Goal: Communication & Community: Connect with others

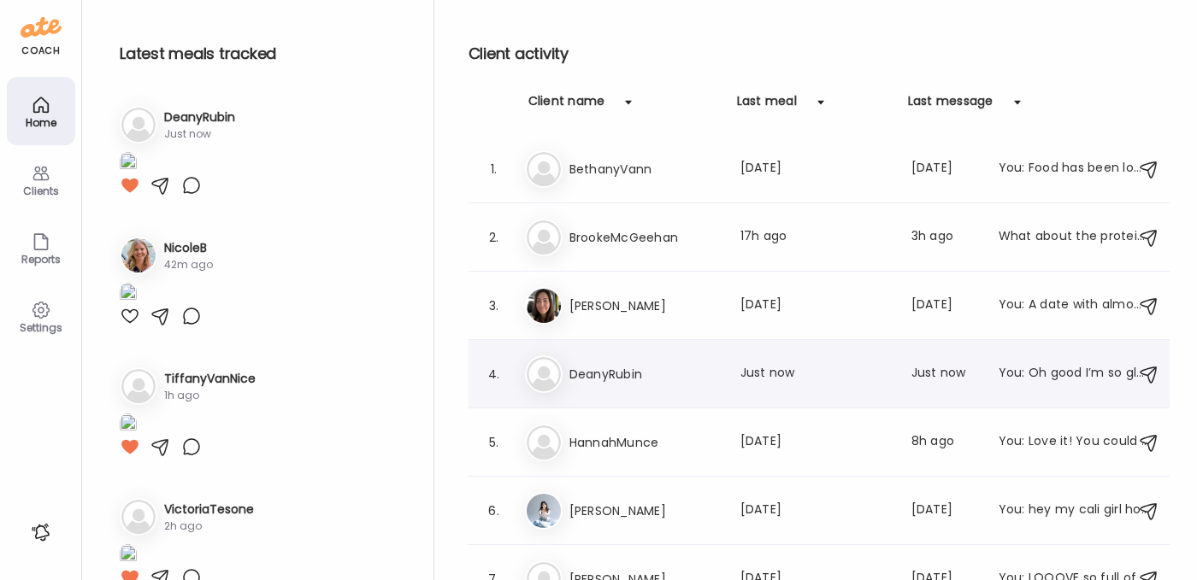
click at [575, 382] on h3 "DeanyRubin" at bounding box center [644, 374] width 150 height 21
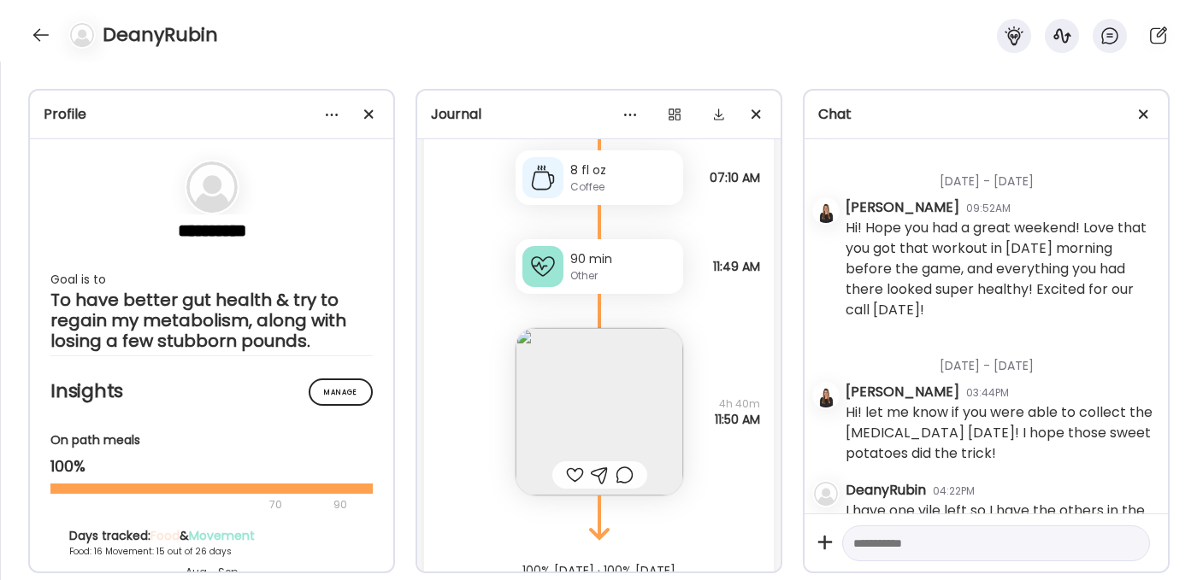
scroll to position [4940, 0]
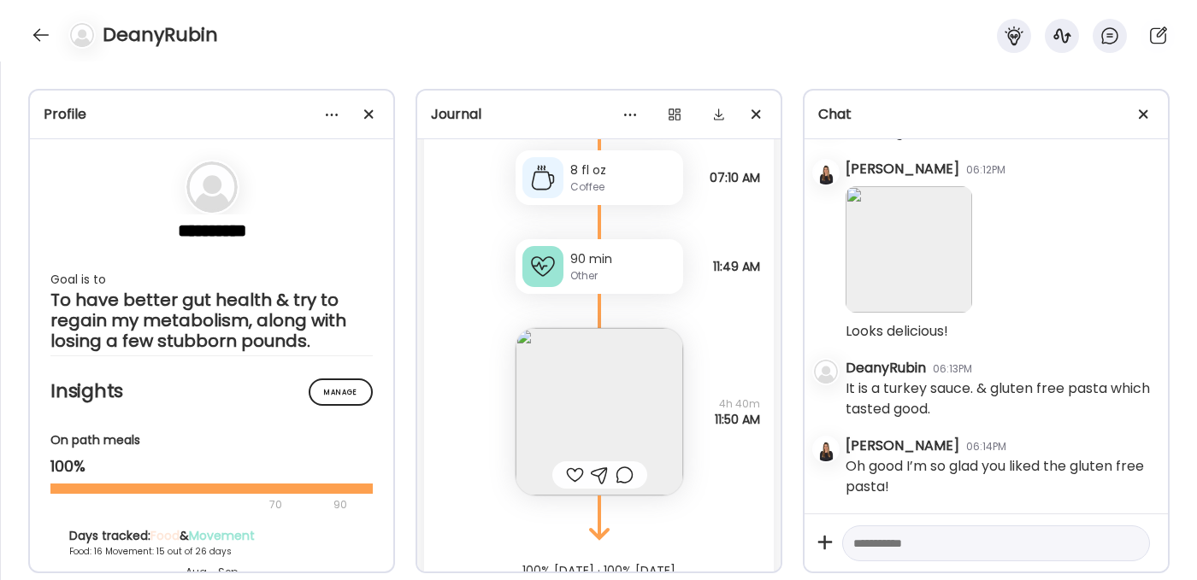
click at [869, 549] on textarea at bounding box center [980, 543] width 255 height 21
click at [878, 550] on textarea at bounding box center [980, 543] width 255 height 21
paste textarea "**********"
type textarea "**********"
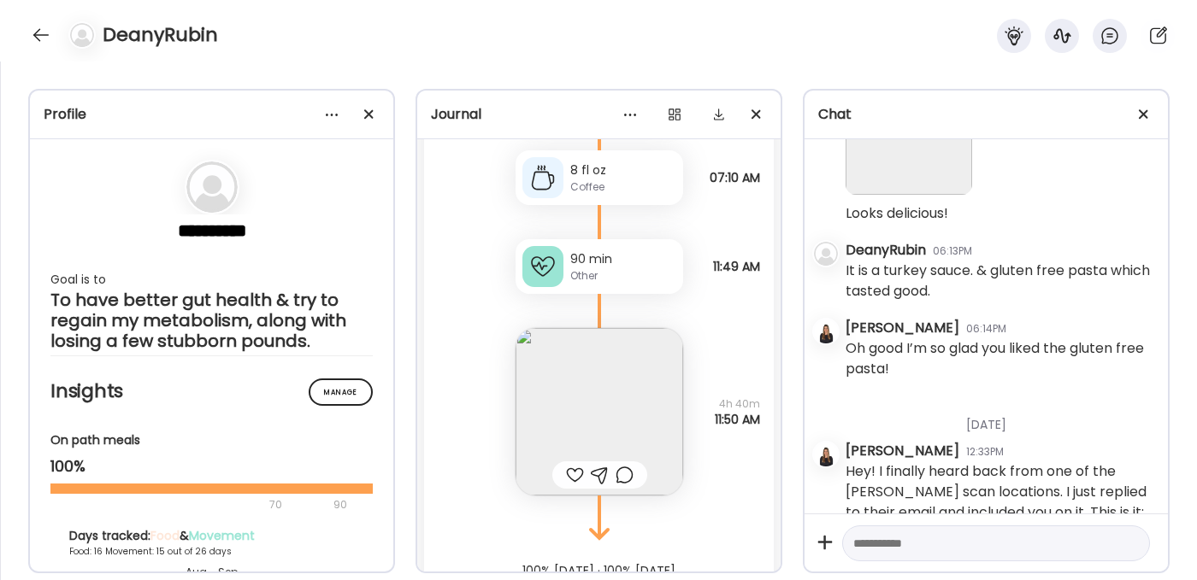
scroll to position [5105, 0]
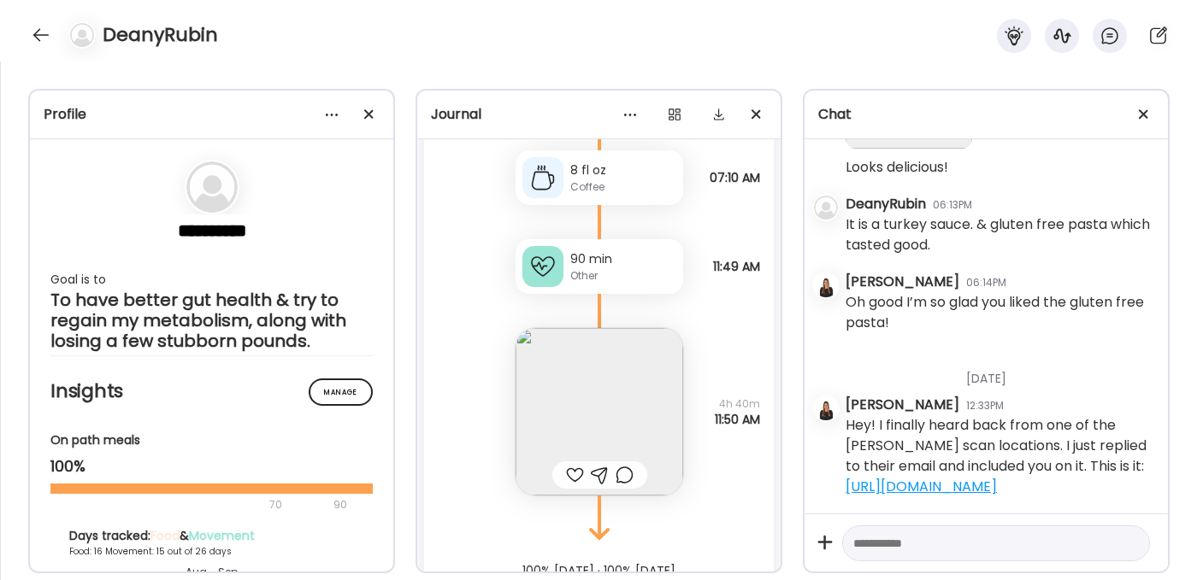
click at [554, 267] on div at bounding box center [542, 266] width 41 height 41
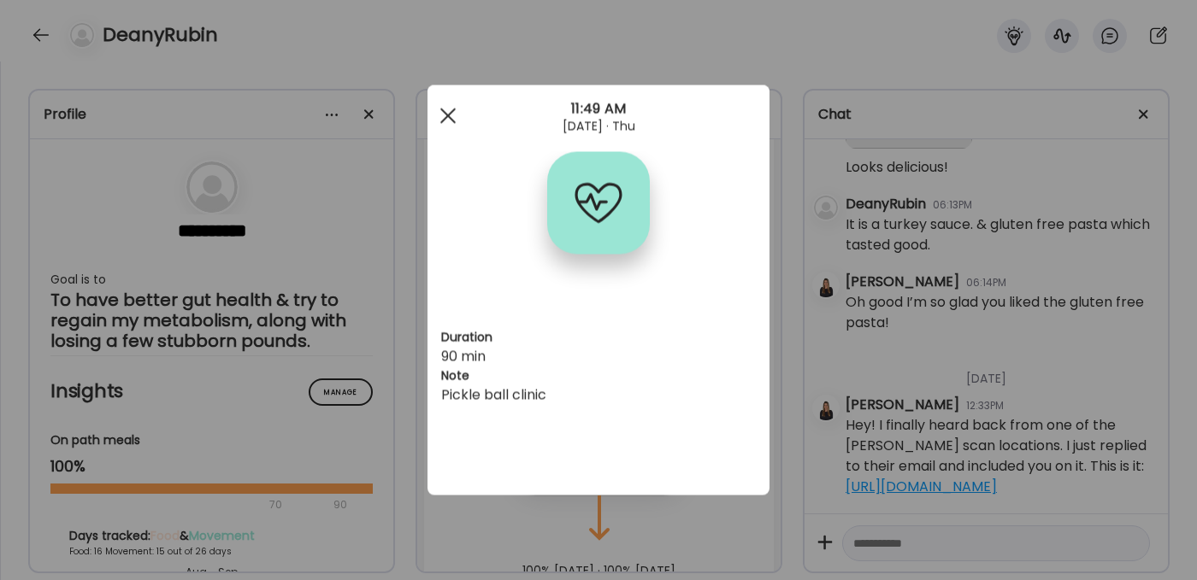
click at [451, 111] on span at bounding box center [447, 115] width 15 height 15
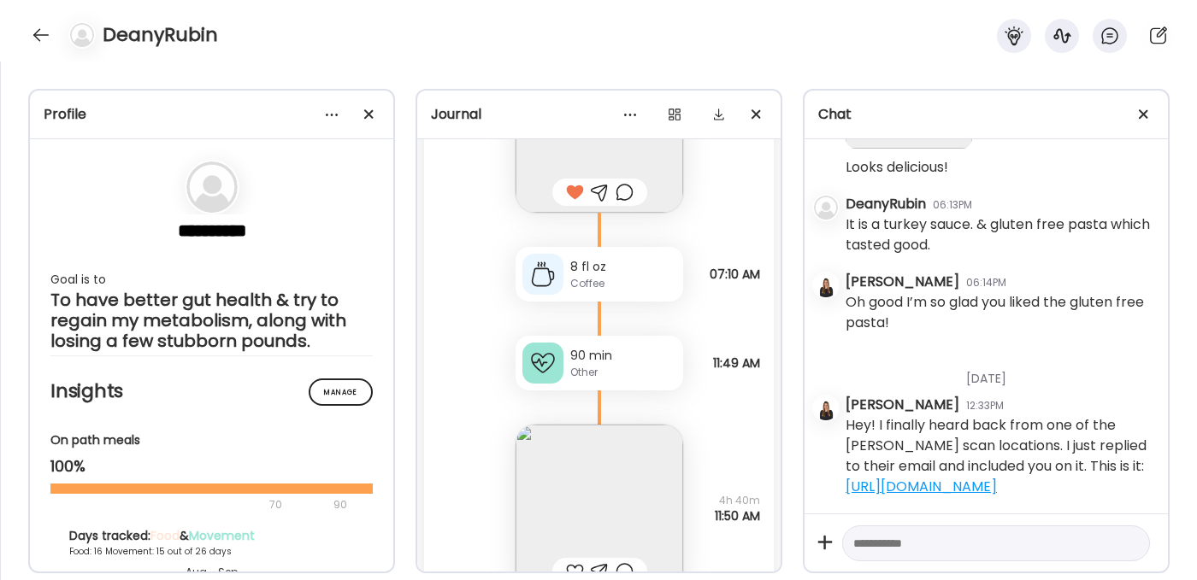
scroll to position [15154, 0]
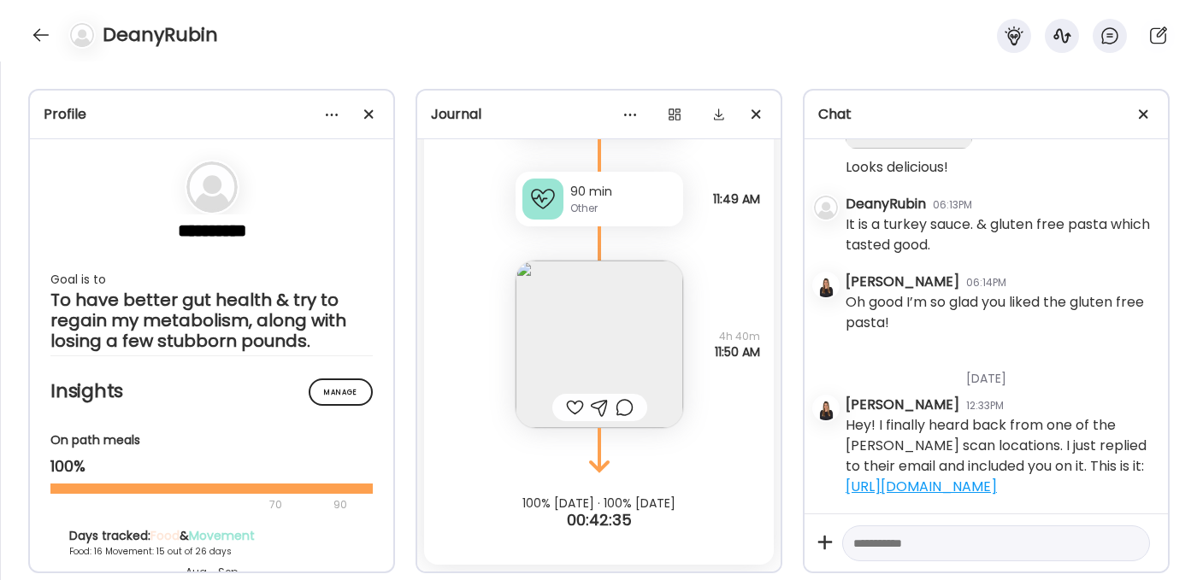
click at [580, 319] on img at bounding box center [600, 345] width 168 height 168
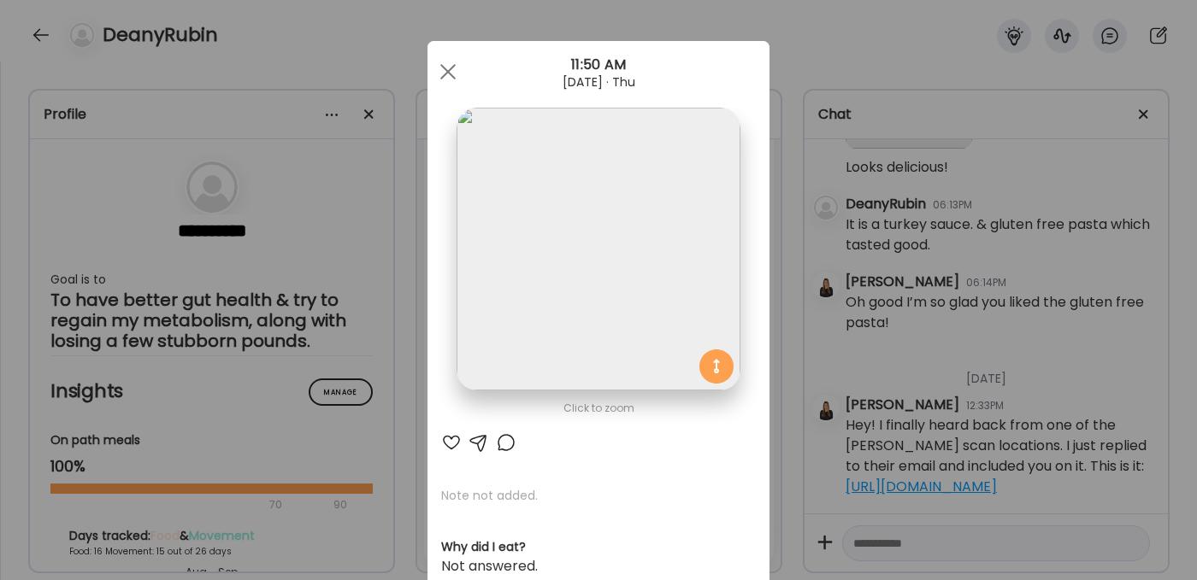
click at [451, 439] on div at bounding box center [451, 443] width 21 height 21
click at [443, 65] on div at bounding box center [448, 72] width 34 height 34
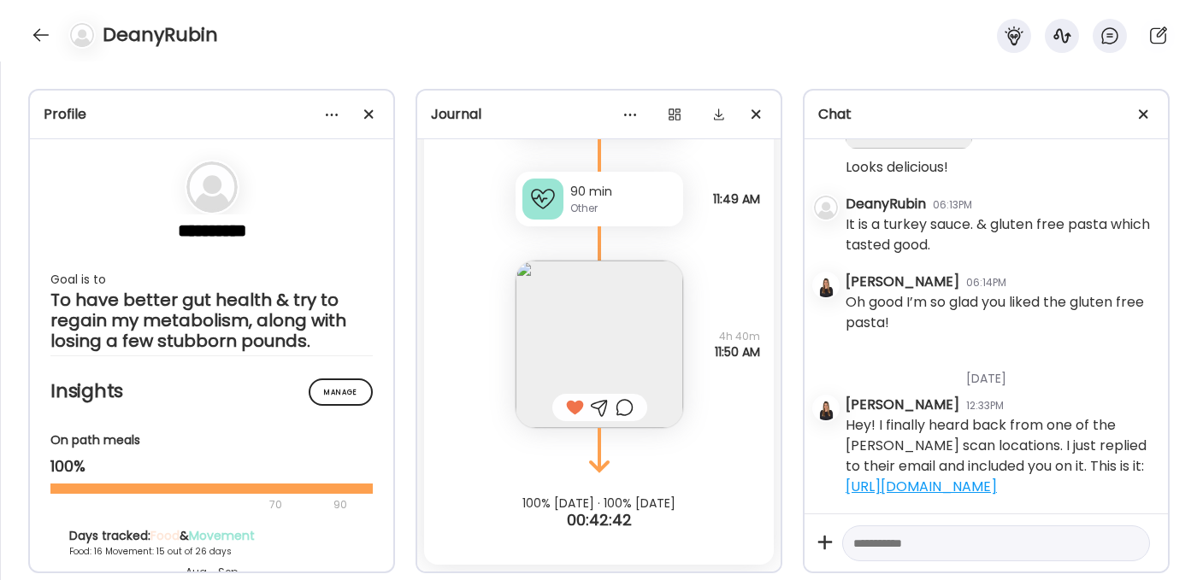
click at [889, 558] on div at bounding box center [996, 544] width 308 height 37
click at [887, 545] on textarea at bounding box center [980, 543] width 255 height 21
click at [1014, 544] on textarea "**********" at bounding box center [980, 533] width 255 height 41
type textarea "**********"
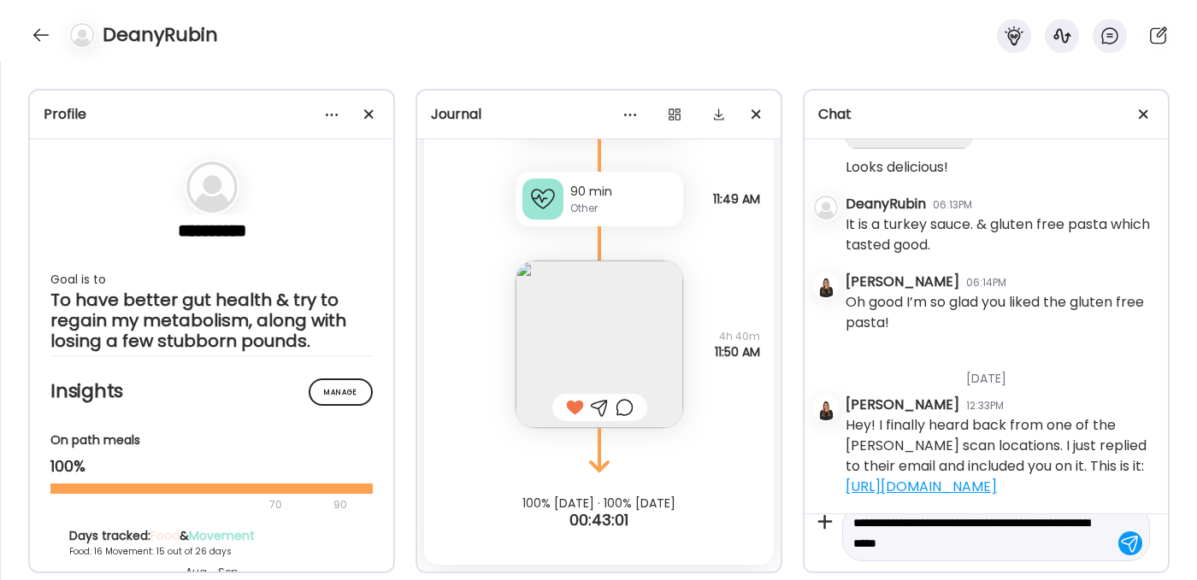
click at [963, 545] on textarea "**********" at bounding box center [980, 533] width 255 height 41
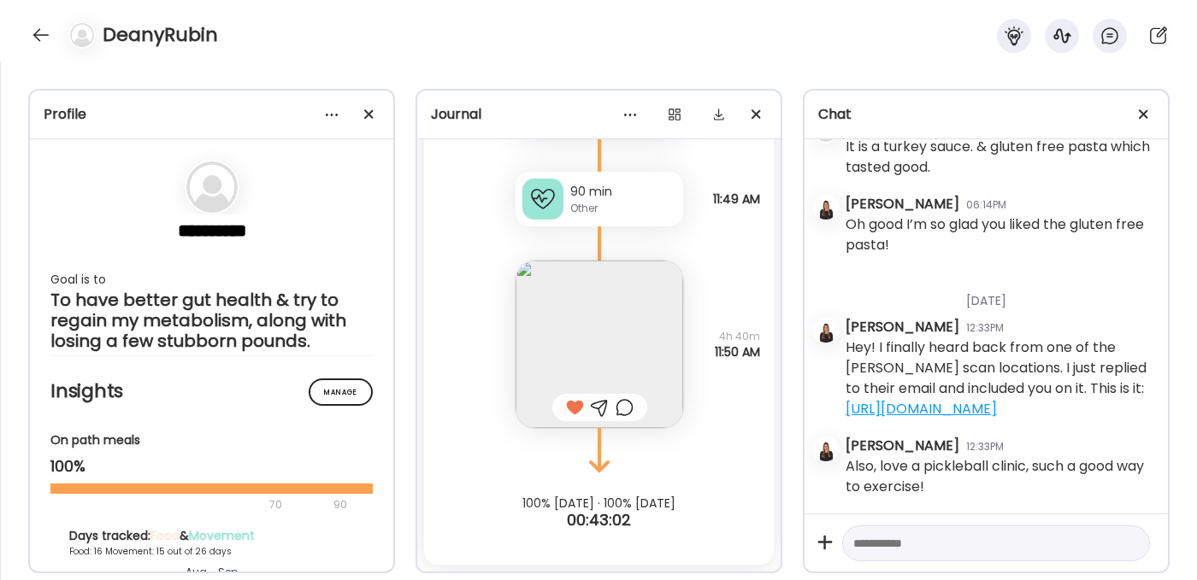
scroll to position [5183, 0]
click at [39, 32] on div at bounding box center [40, 34] width 27 height 27
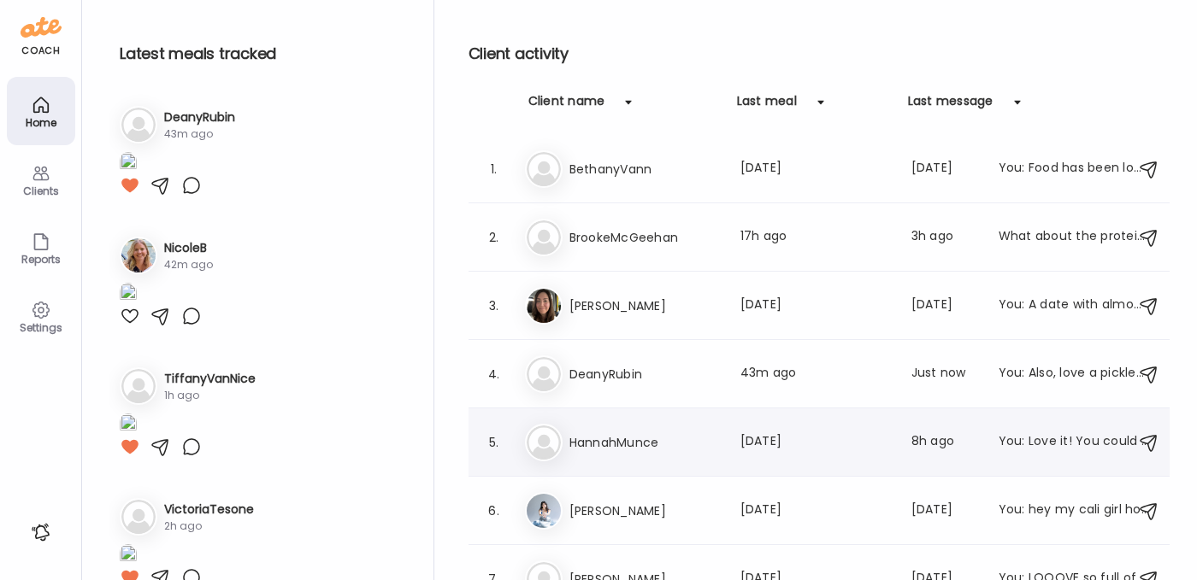
click at [629, 452] on h3 "HannahMunce" at bounding box center [644, 443] width 150 height 21
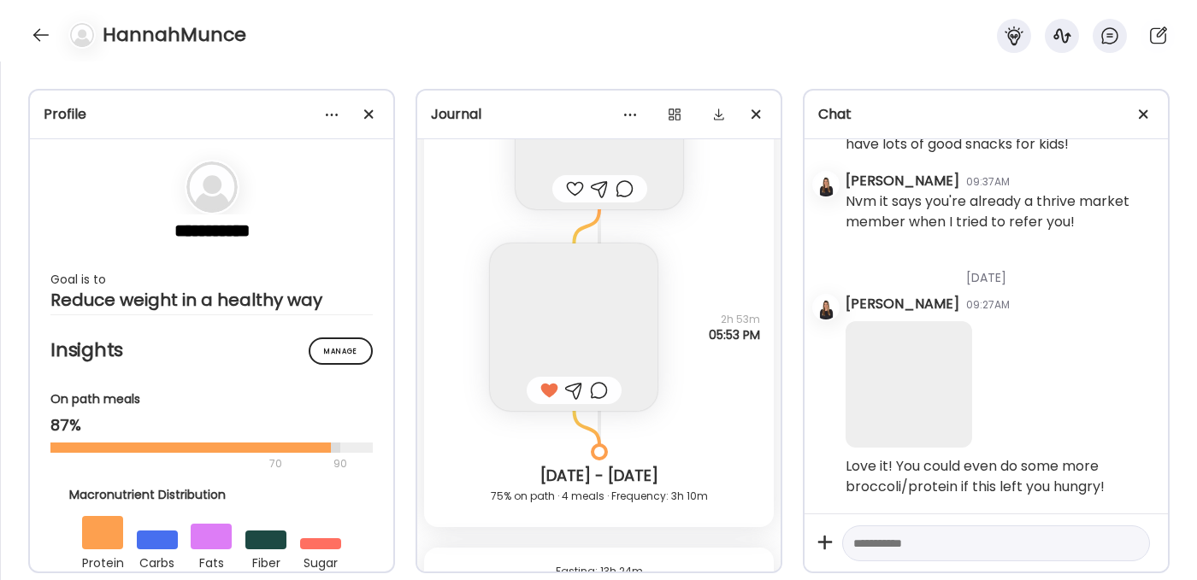
scroll to position [7878, 0]
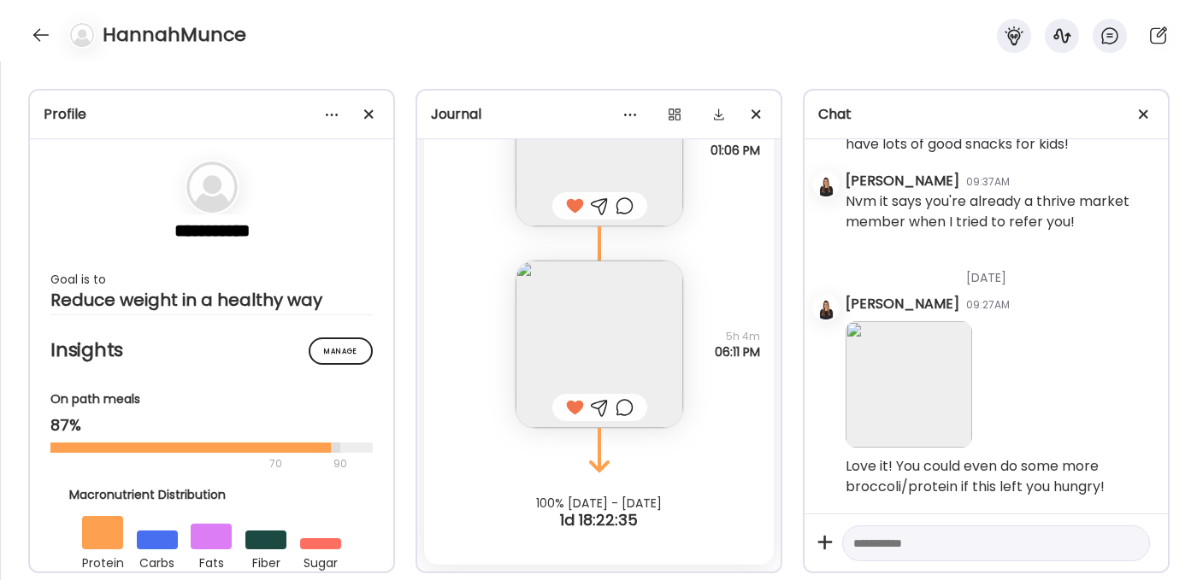
click at [921, 546] on textarea at bounding box center [980, 543] width 255 height 21
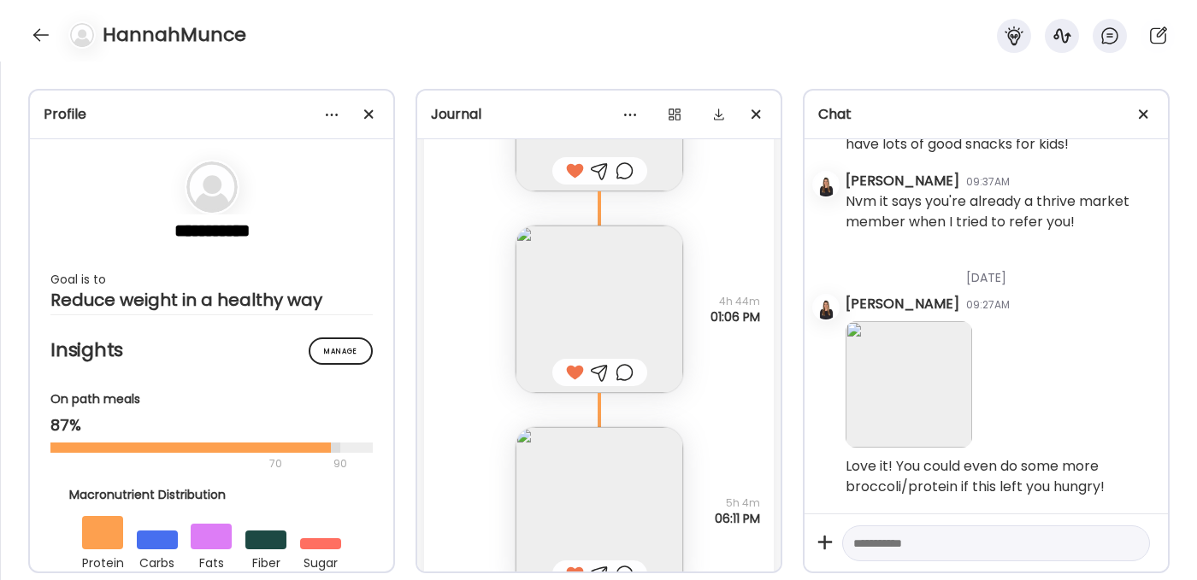
scroll to position [11314, 0]
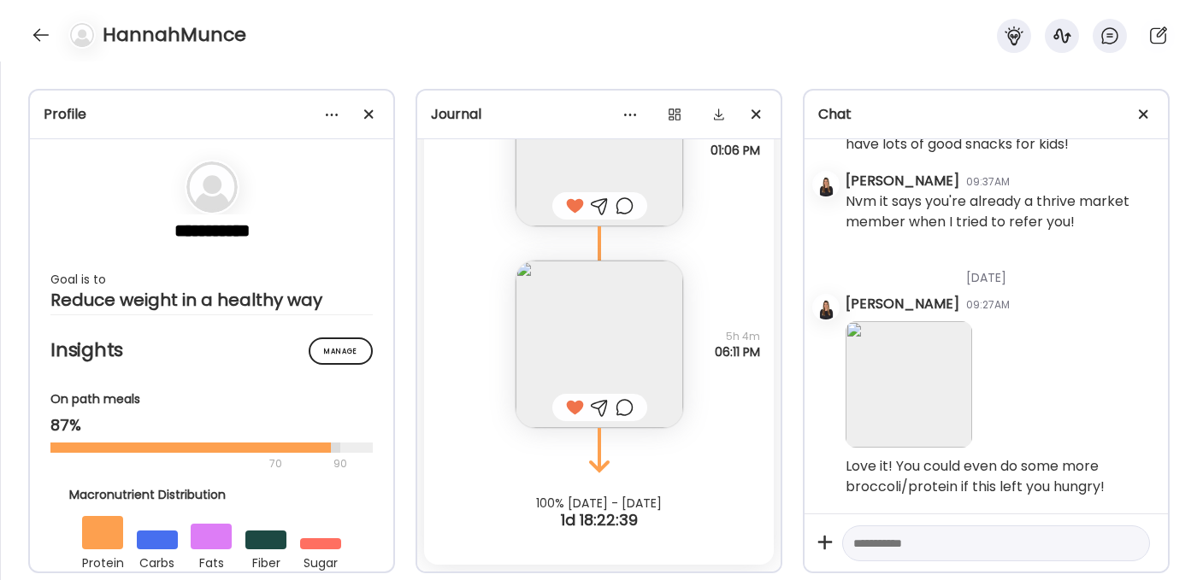
click at [867, 540] on textarea at bounding box center [980, 543] width 255 height 21
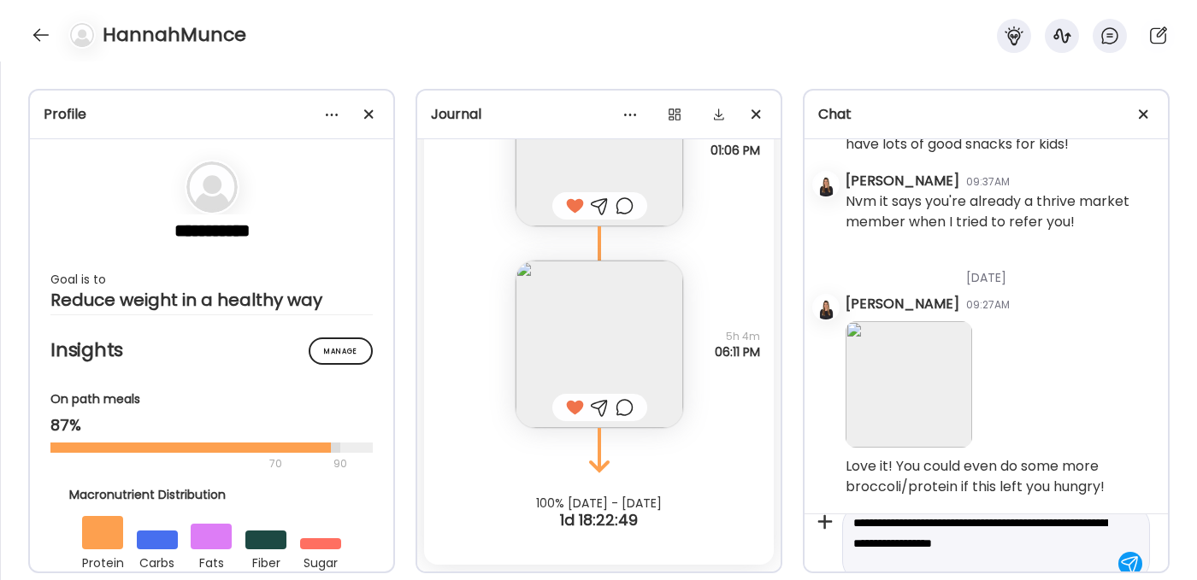
scroll to position [40, 0]
type textarea "**********"
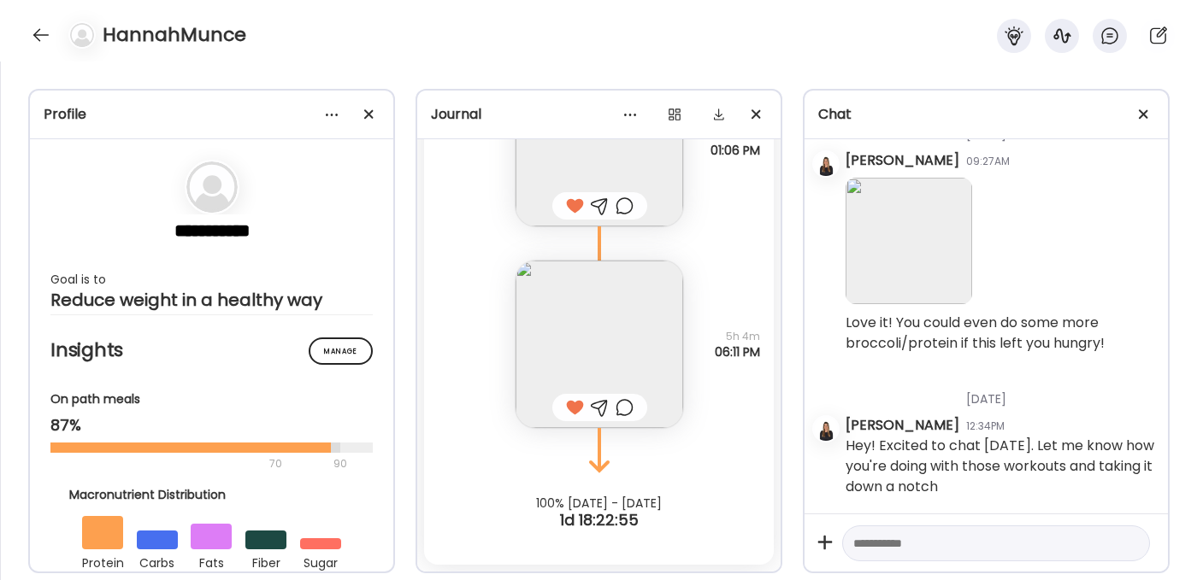
scroll to position [8021, 0]
click at [40, 29] on div at bounding box center [40, 34] width 27 height 27
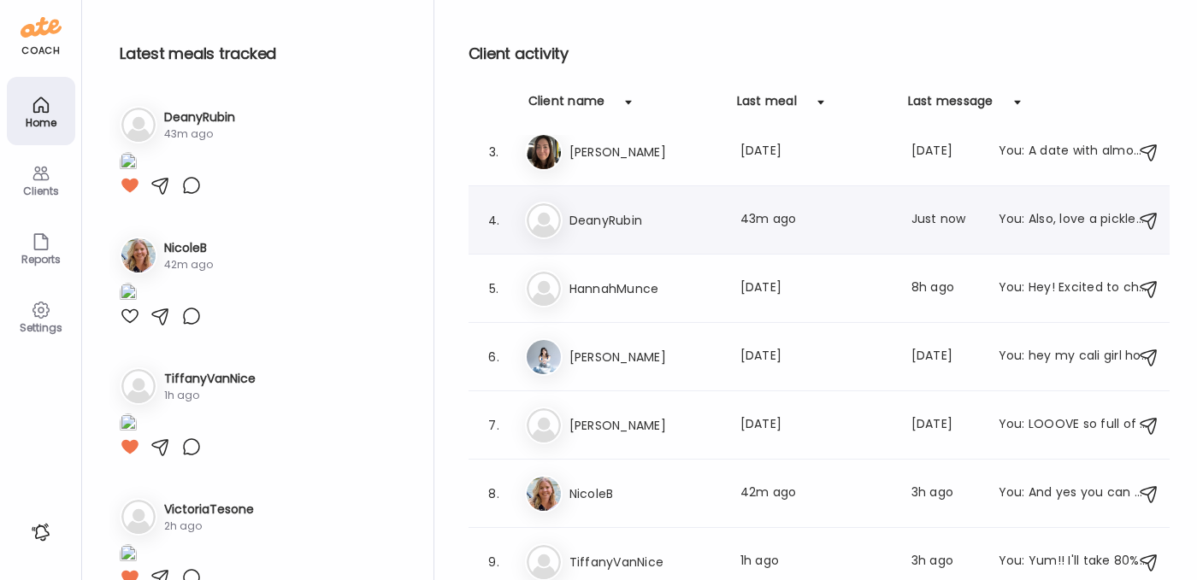
scroll to position [230, 0]
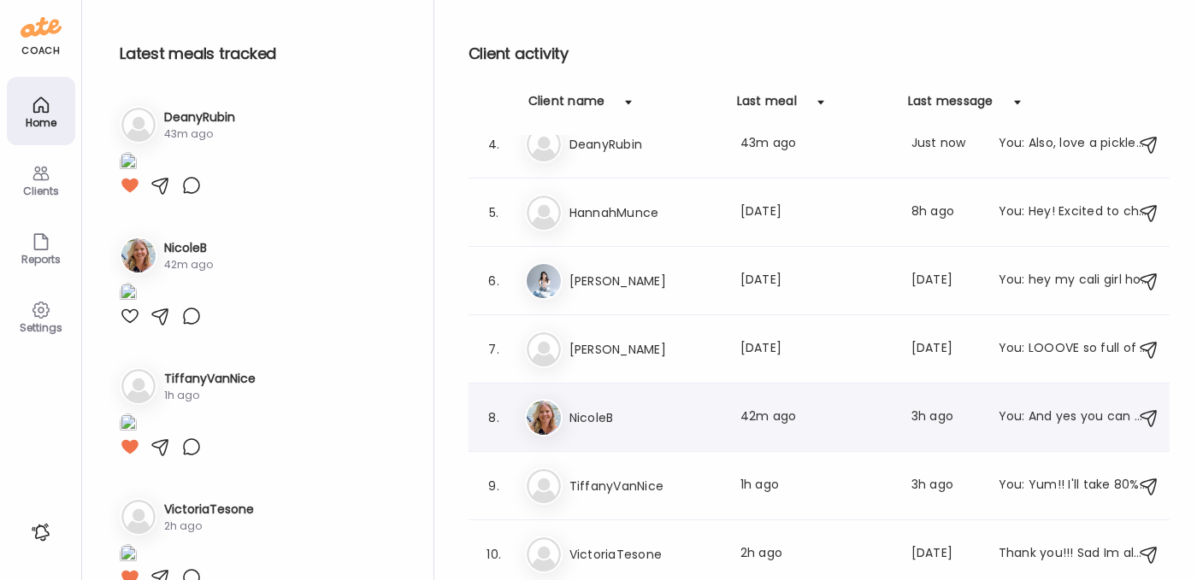
click at [645, 415] on h3 "NicoleB" at bounding box center [644, 418] width 150 height 21
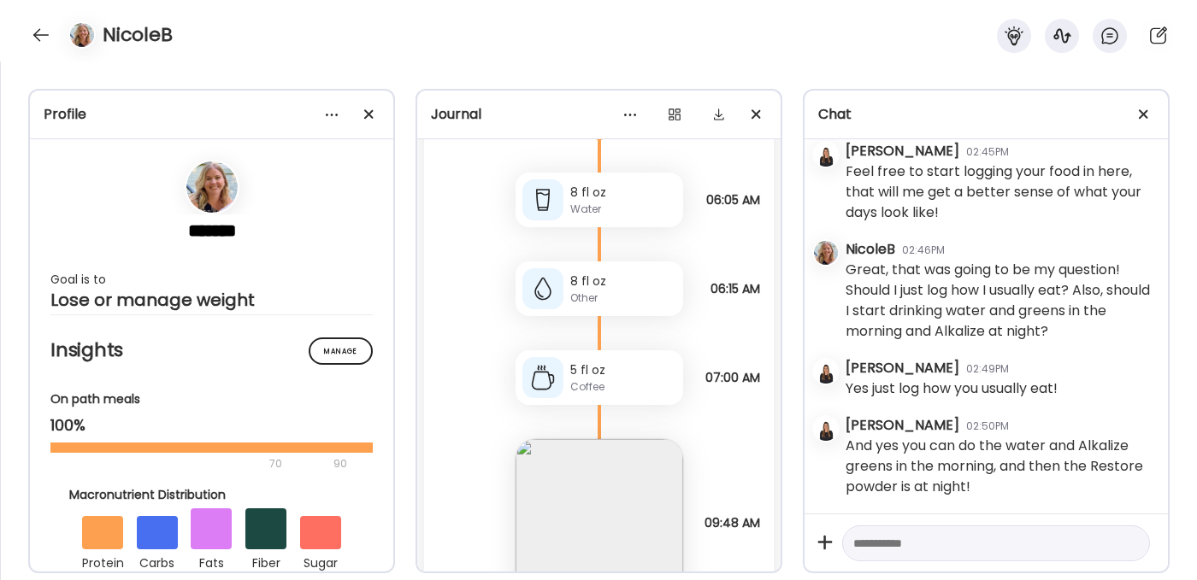
scroll to position [303, 0]
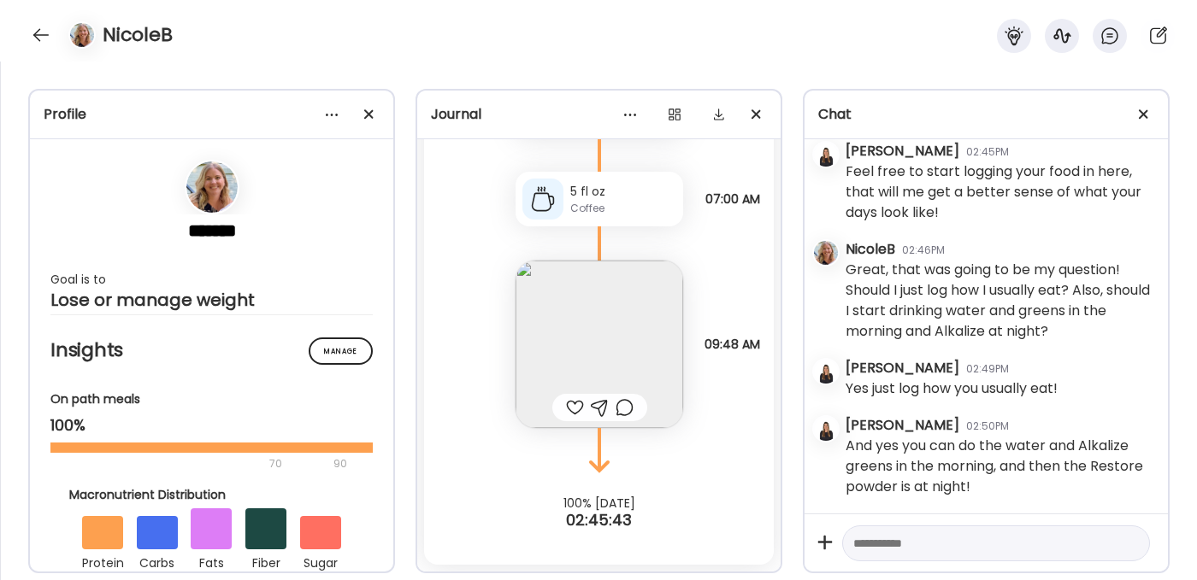
click at [596, 339] on img at bounding box center [600, 345] width 168 height 168
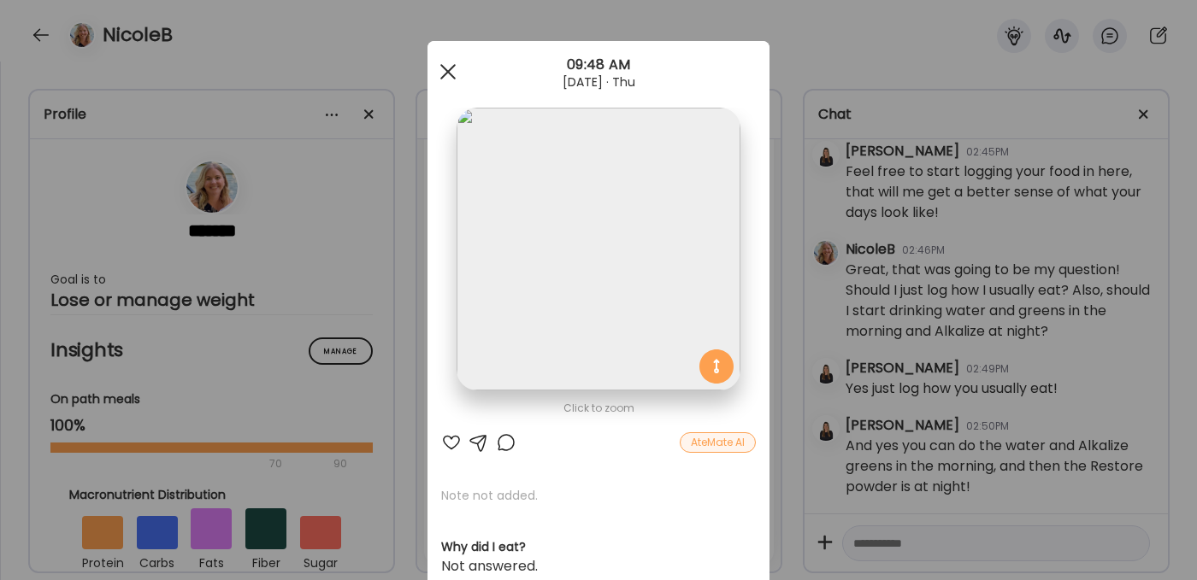
click at [441, 72] on span at bounding box center [447, 71] width 15 height 15
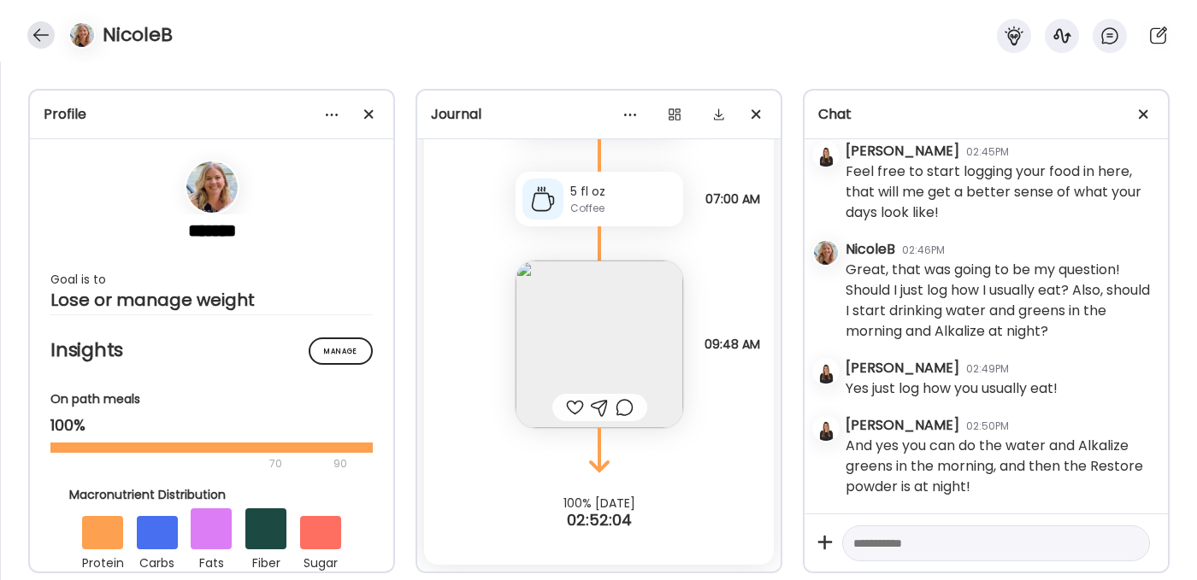
click at [38, 31] on div at bounding box center [40, 34] width 27 height 27
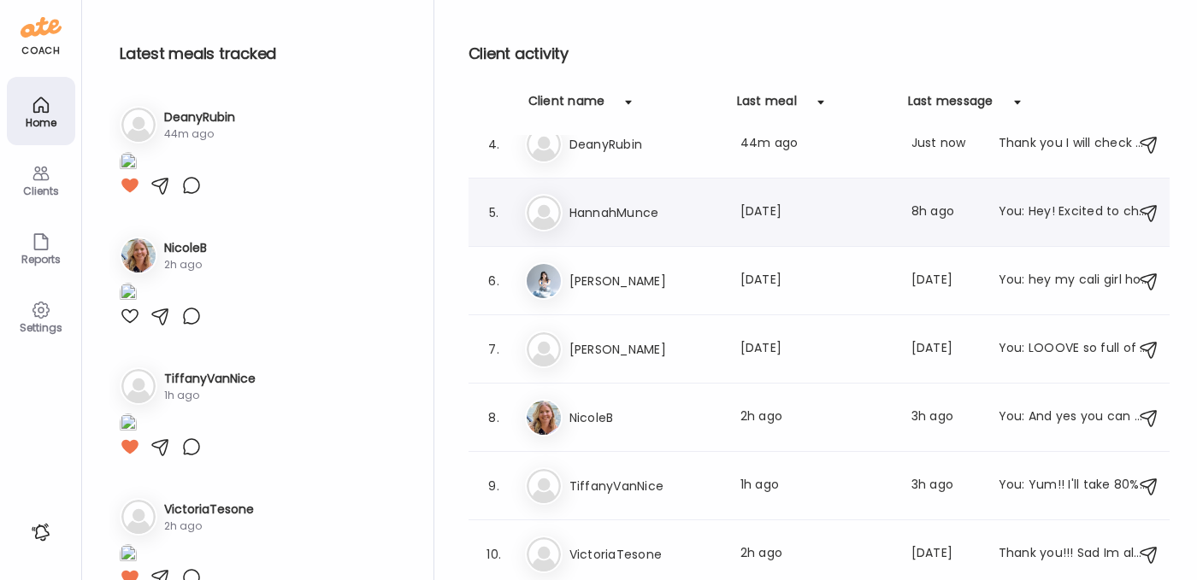
click at [628, 223] on div "Ha HannahMunce Last meal: [DATE] Last message: 8h ago You: Hey! Excited to chat…" at bounding box center [821, 213] width 593 height 38
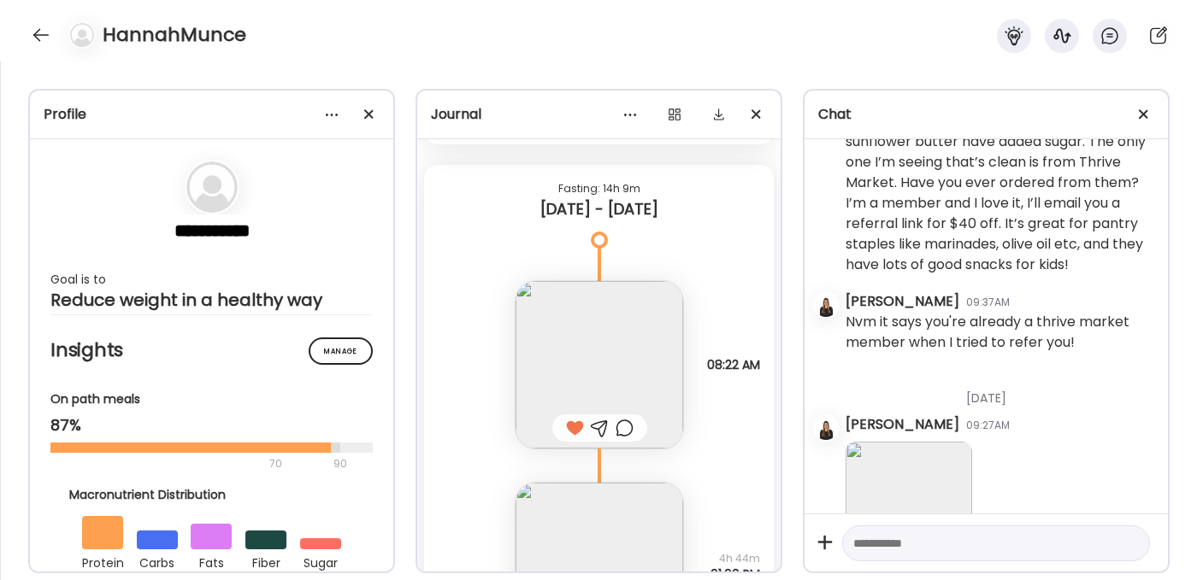
scroll to position [10893, 0]
click at [597, 341] on img at bounding box center [600, 362] width 168 height 168
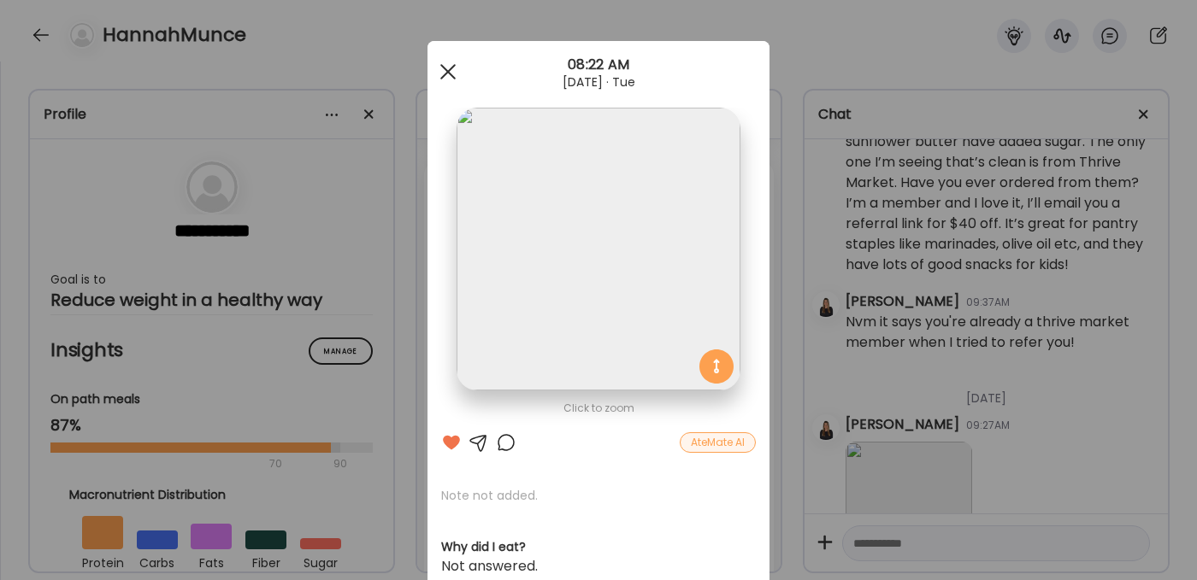
click at [440, 69] on span at bounding box center [447, 71] width 15 height 15
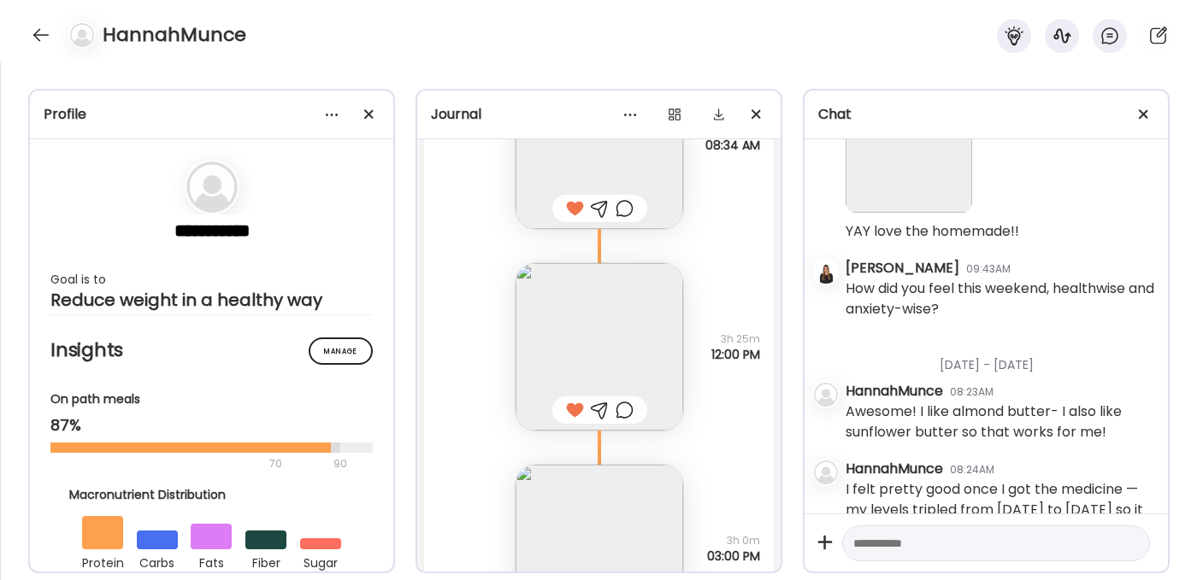
scroll to position [10079, 0]
